Goal: Feedback & Contribution: Submit feedback/report problem

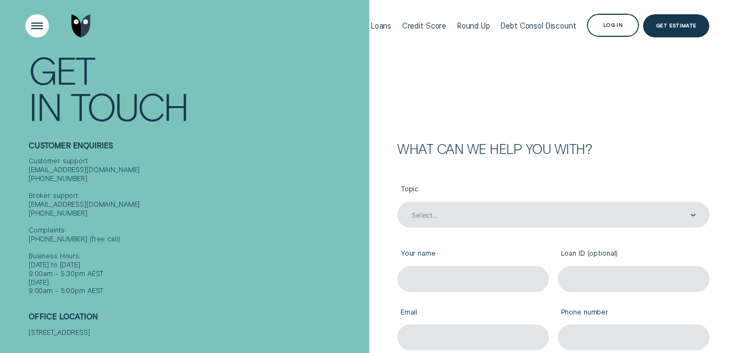
click at [29, 23] on div "Open Menu" at bounding box center [37, 25] width 33 height 33
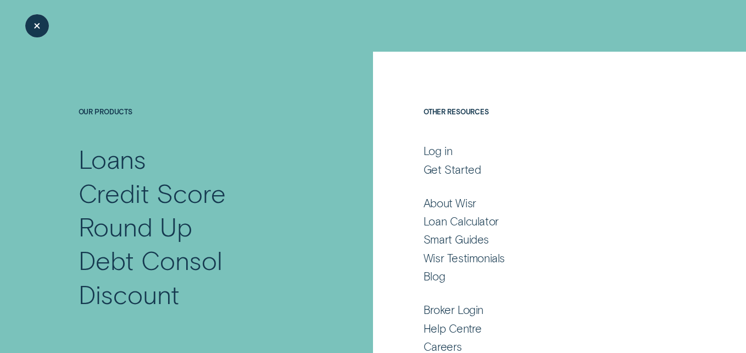
click at [29, 23] on div "Close Menu" at bounding box center [37, 25] width 33 height 33
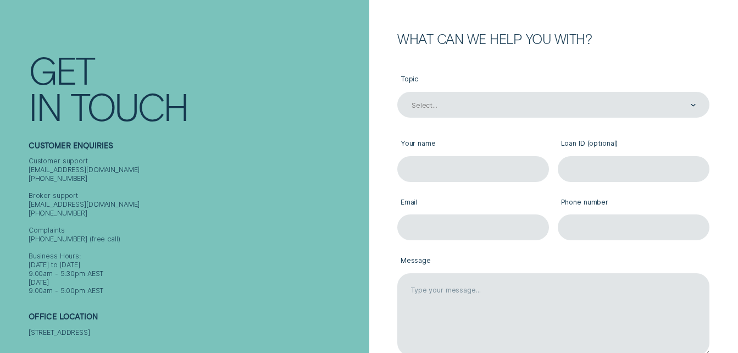
scroll to position [165, 0]
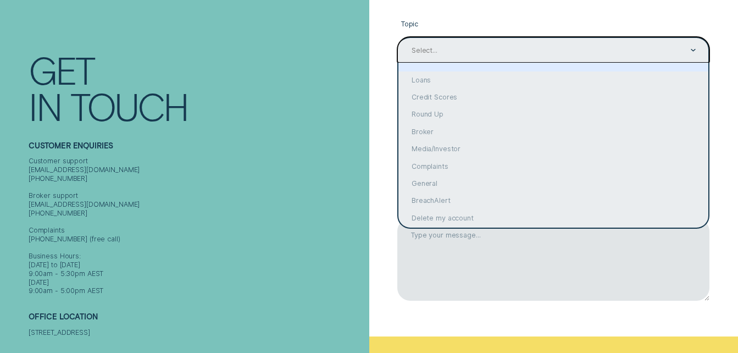
click at [514, 47] on div "Select..." at bounding box center [552, 51] width 285 height 10
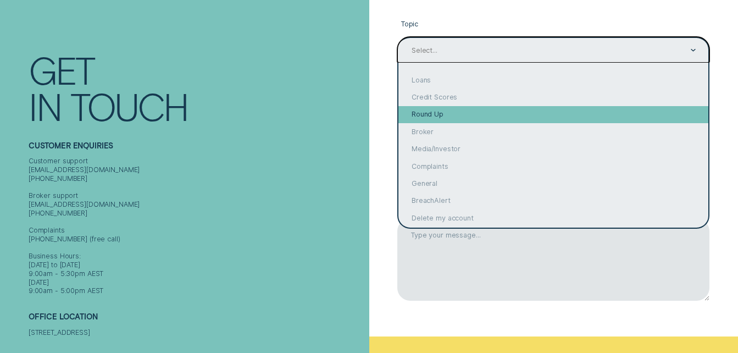
click at [435, 108] on div "Round Up" at bounding box center [553, 114] width 310 height 17
type input "Round Up"
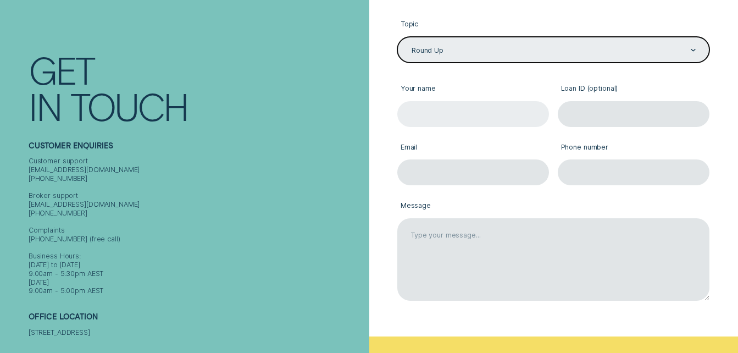
click at [435, 114] on input "Your name" at bounding box center [473, 114] width 152 height 26
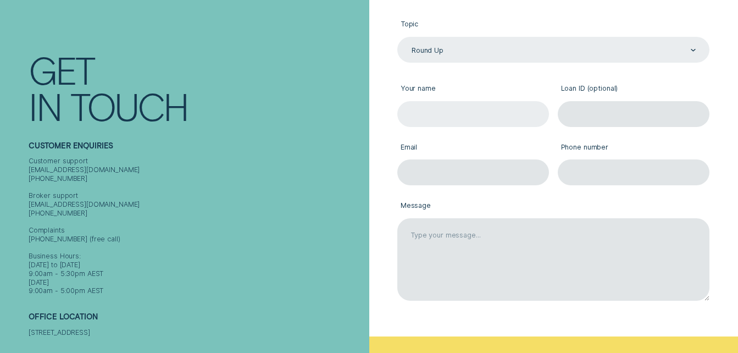
type input "[PERSON_NAME]"
type input "[EMAIL_ADDRESS][DOMAIN_NAME]"
type input "0423805789"
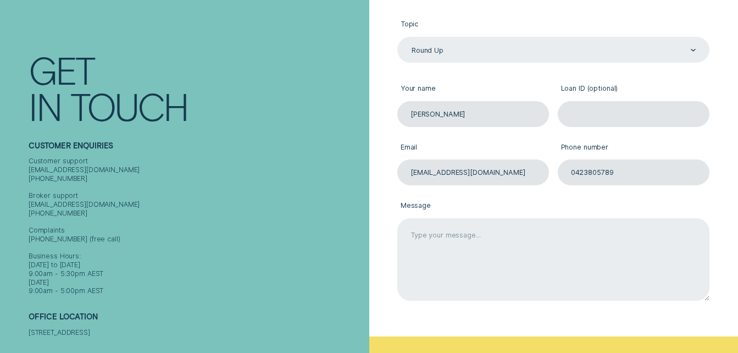
click at [501, 241] on textarea "Message" at bounding box center [553, 259] width 312 height 83
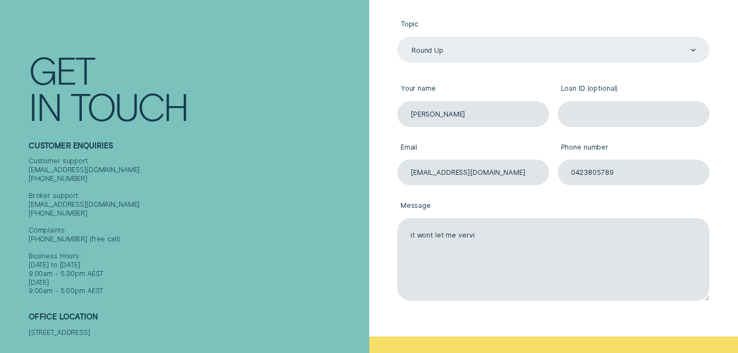
drag, startPoint x: 421, startPoint y: 236, endPoint x: 379, endPoint y: 267, distance: 51.9
click at [379, 267] on div "What can we help you with? Topic Round Up Round Up Your name [PERSON_NAME] Loan…" at bounding box center [541, 156] width 336 height 359
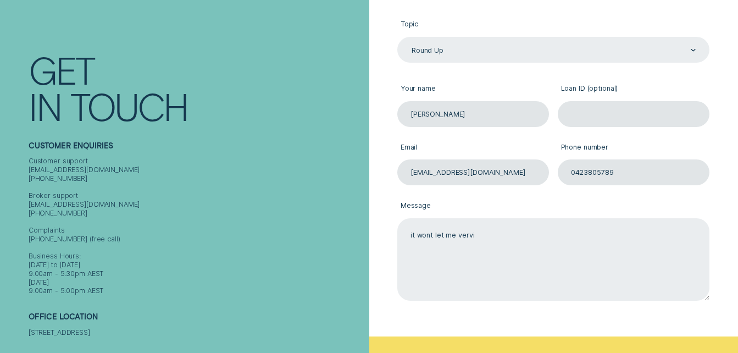
drag, startPoint x: 426, startPoint y: 237, endPoint x: 509, endPoint y: 256, distance: 85.0
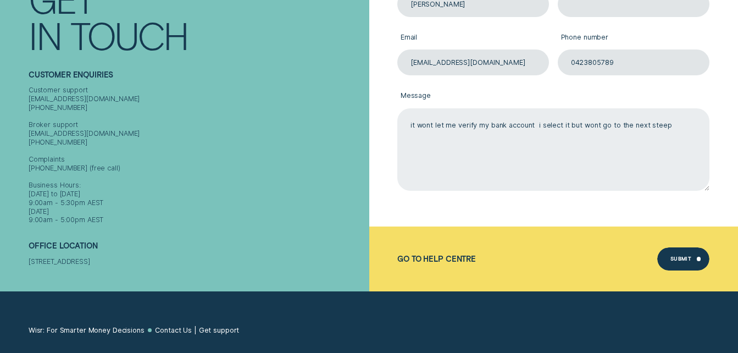
scroll to position [330, 0]
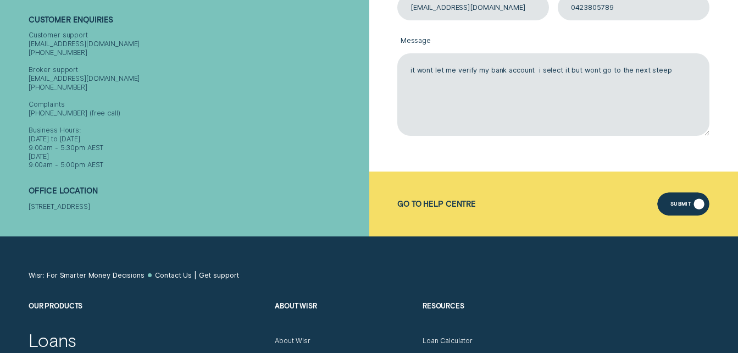
type textarea "it wont let me verify my bank account i select it but wont go to the next steep"
click at [689, 201] on div "Submit" at bounding box center [683, 203] width 52 height 23
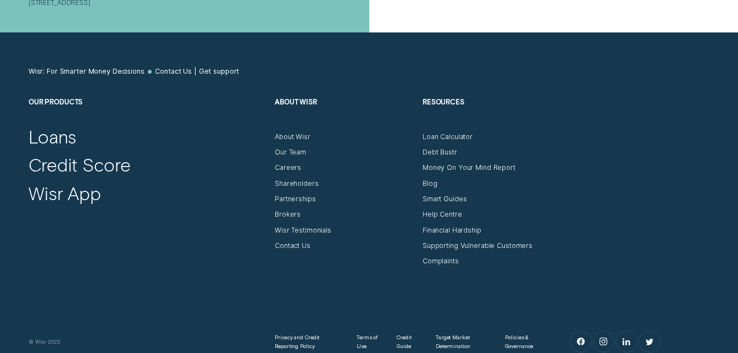
scroll to position [9, 0]
